Goal: Information Seeking & Learning: Understand process/instructions

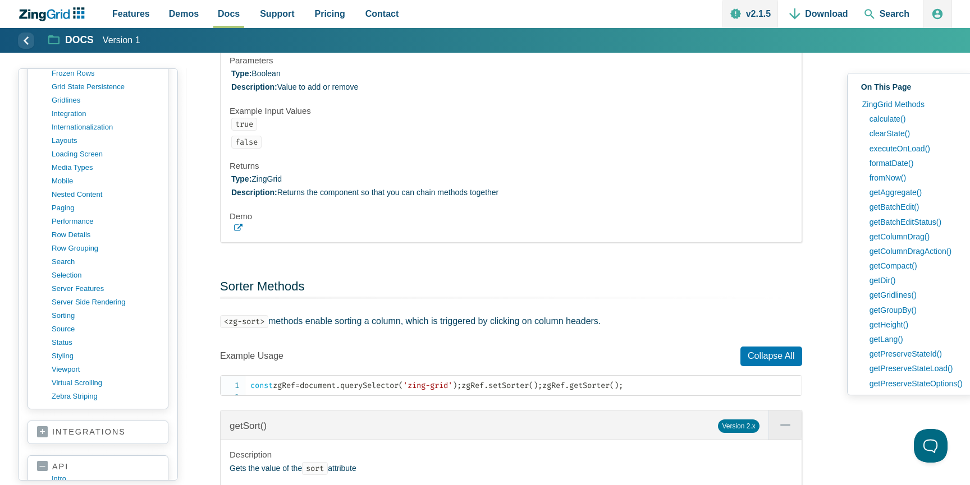
scroll to position [1281, 0]
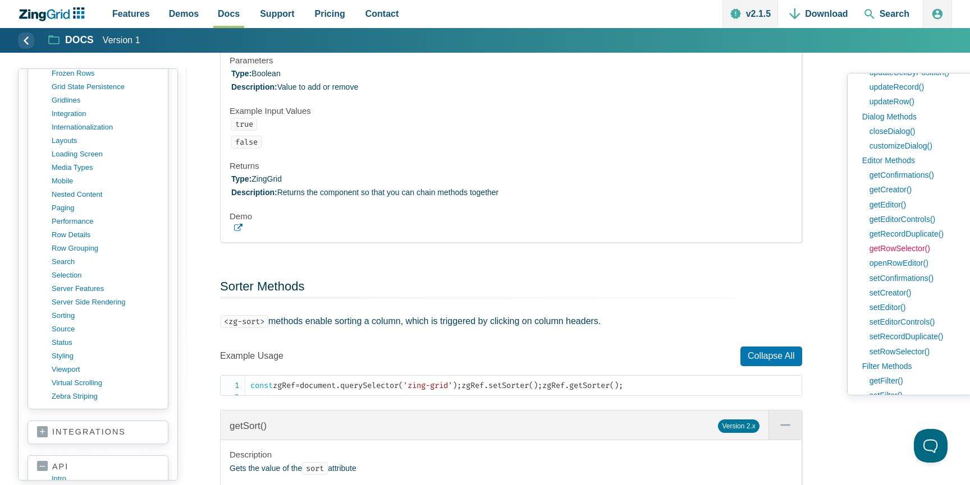
click at [910, 246] on link "getRowSelector()" at bounding box center [914, 248] width 101 height 15
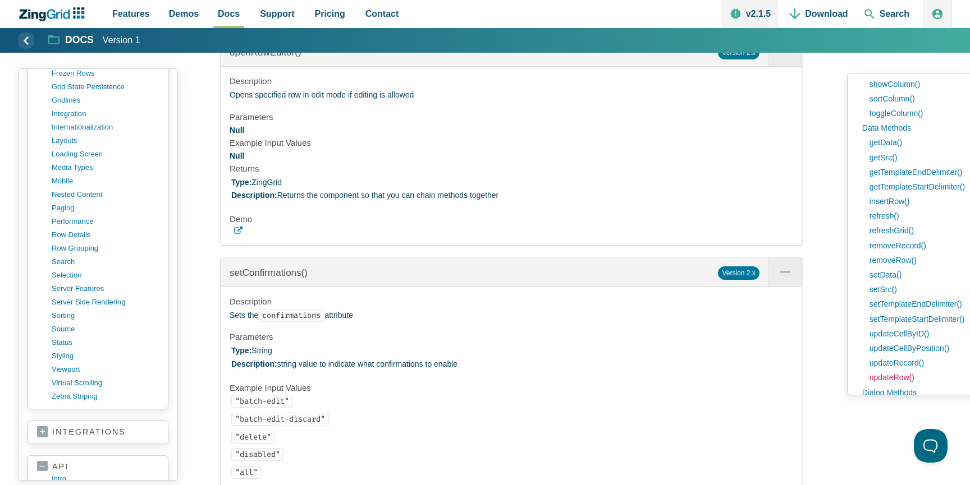
scroll to position [1003, 0]
click at [894, 144] on link "getData()" at bounding box center [914, 144] width 101 height 15
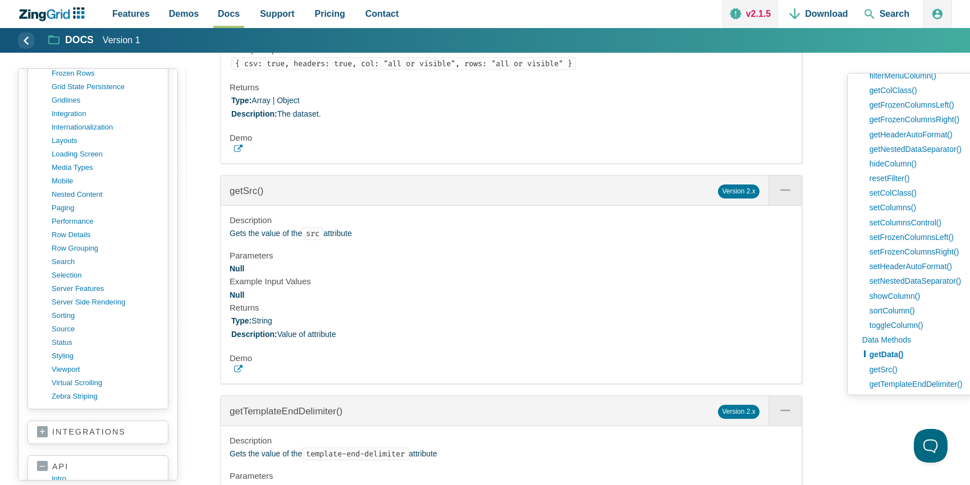
scroll to position [1296, 0]
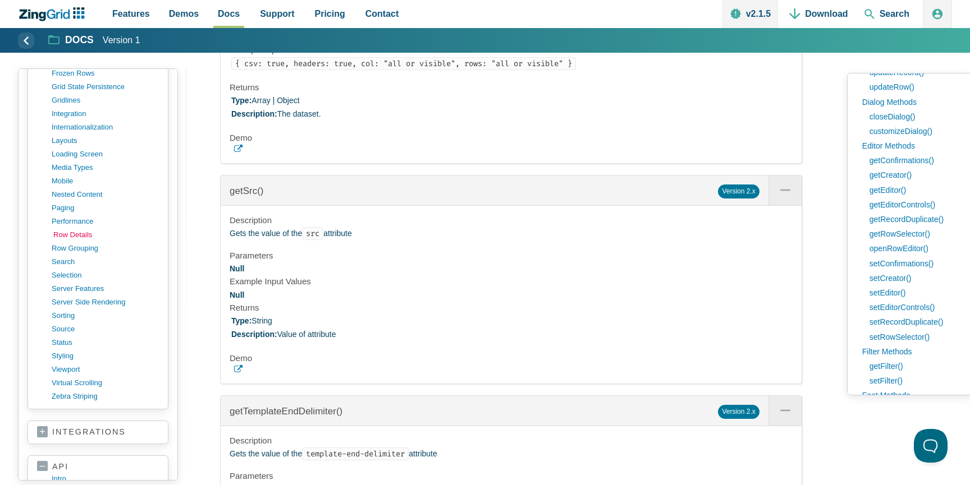
click at [75, 236] on link "row details" at bounding box center [106, 234] width 107 height 13
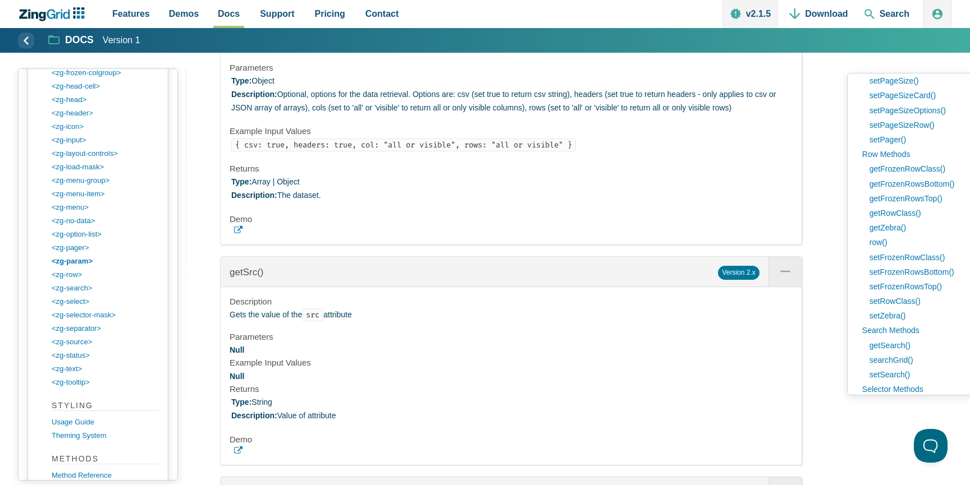
scroll to position [2084, 0]
click at [878, 241] on link "row()" at bounding box center [914, 239] width 101 height 15
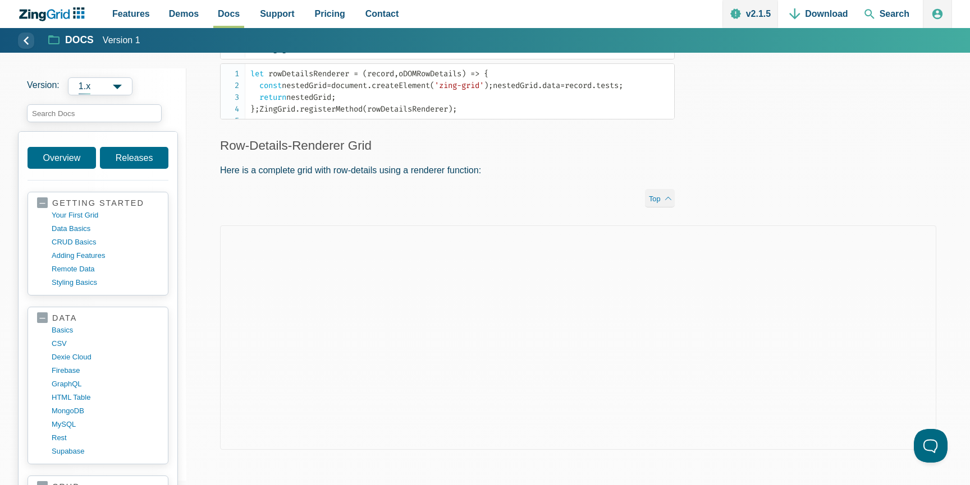
scroll to position [497, 0]
